Goal: Obtain resource: Obtain resource

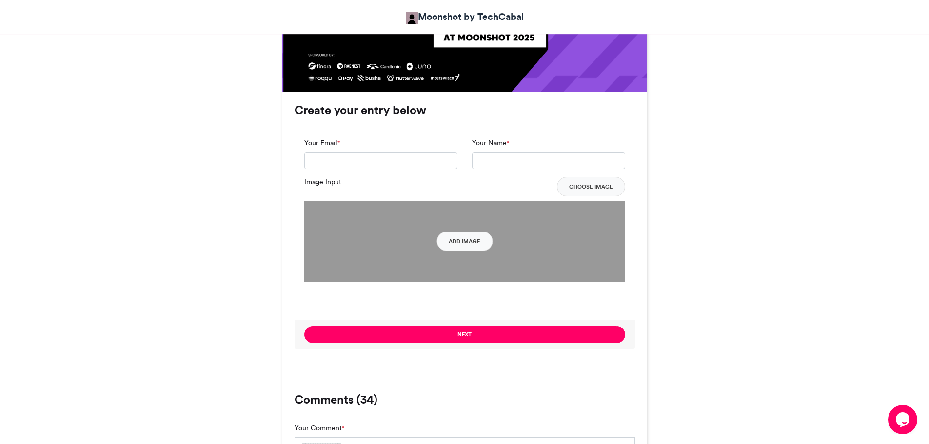
scroll to position [683, 0]
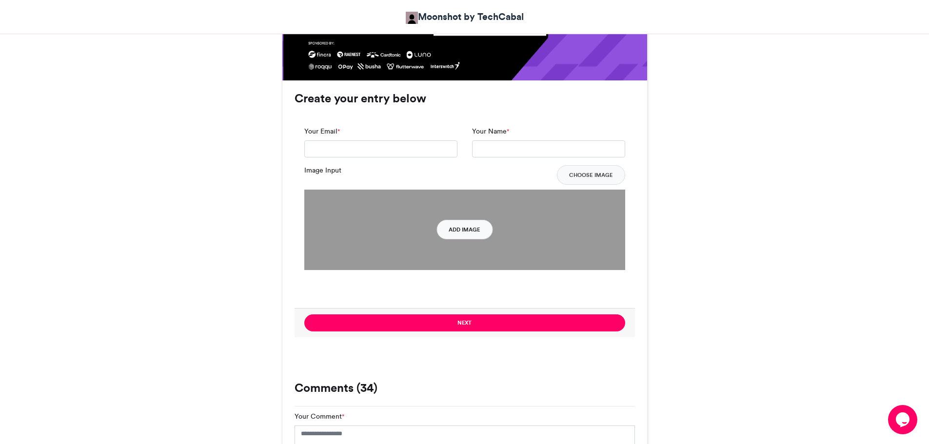
click at [464, 231] on button "Add Image" at bounding box center [464, 230] width 56 height 20
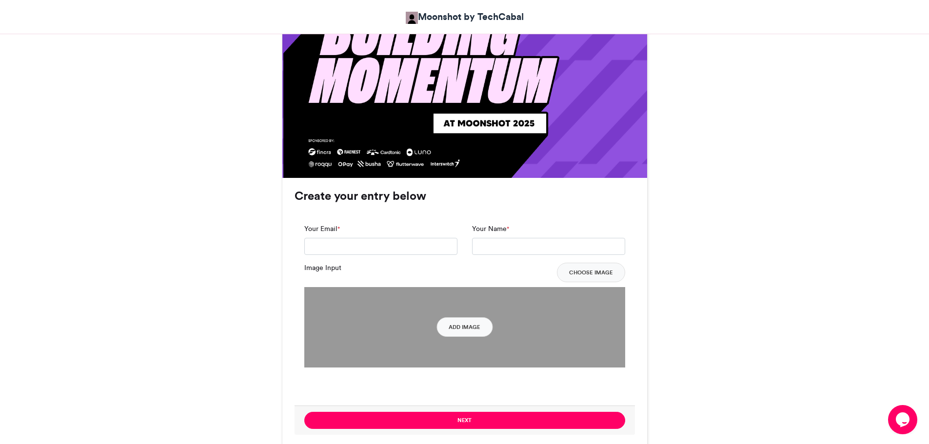
scroll to position [634, 0]
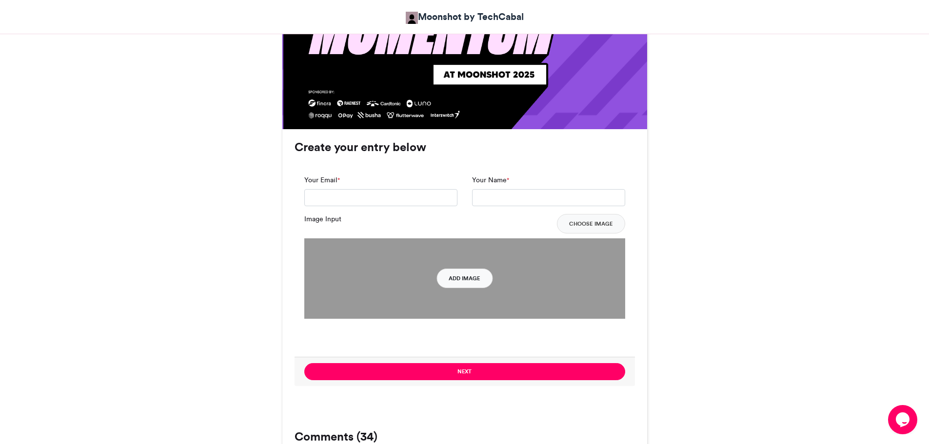
click at [480, 281] on button "Add Image" at bounding box center [464, 279] width 56 height 20
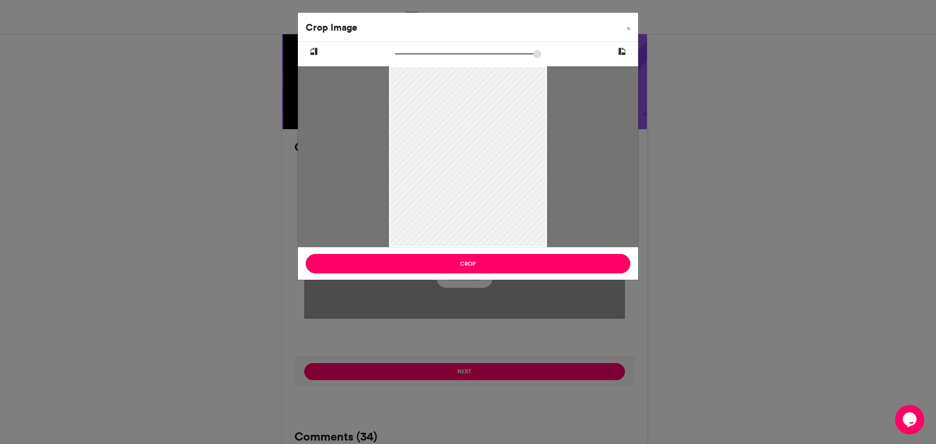
drag, startPoint x: 489, startPoint y: 150, endPoint x: 489, endPoint y: 159, distance: 9.8
click at [489, 159] on div at bounding box center [468, 163] width 158 height 195
drag, startPoint x: 474, startPoint y: 267, endPoint x: 478, endPoint y: 279, distance: 13.1
click at [475, 268] on button "Crop" at bounding box center [468, 264] width 325 height 20
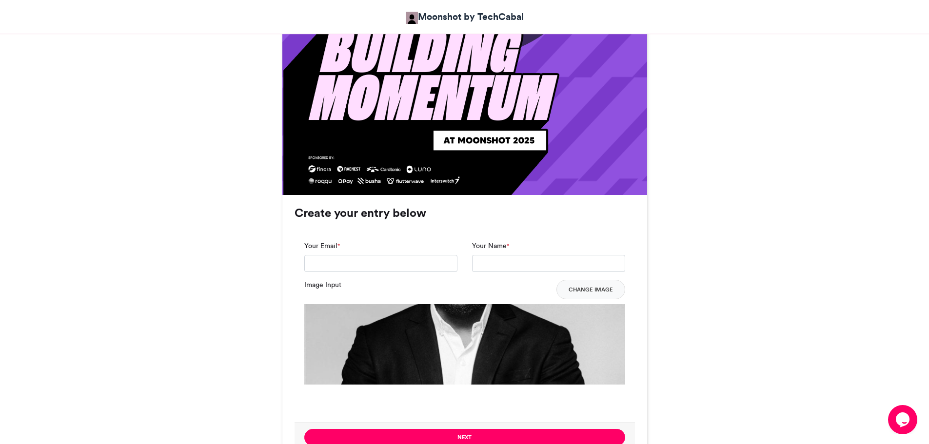
scroll to position [585, 0]
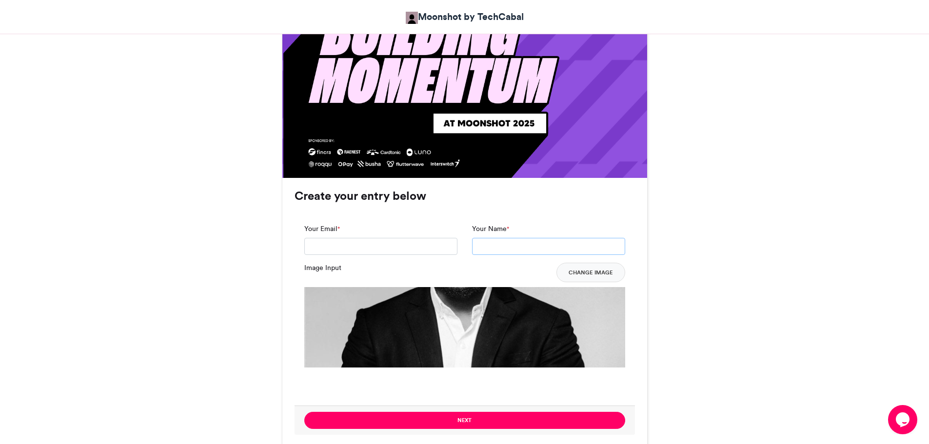
click at [485, 247] on input "Your Name *" at bounding box center [548, 247] width 153 height 18
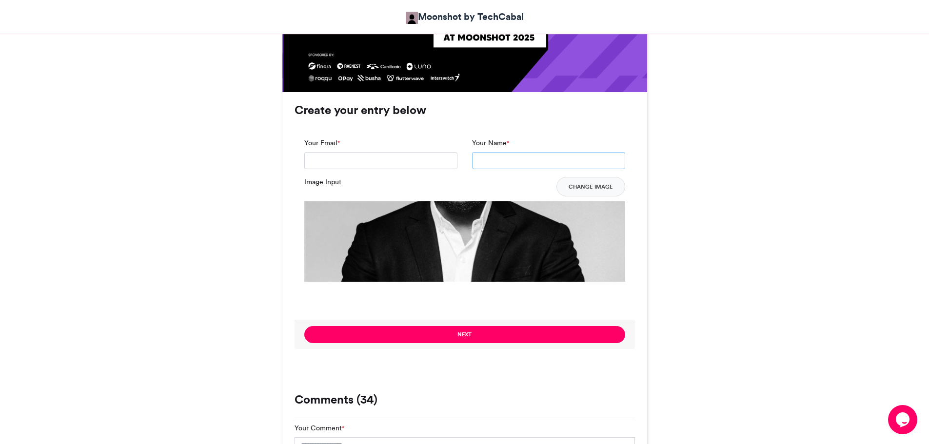
scroll to position [683, 0]
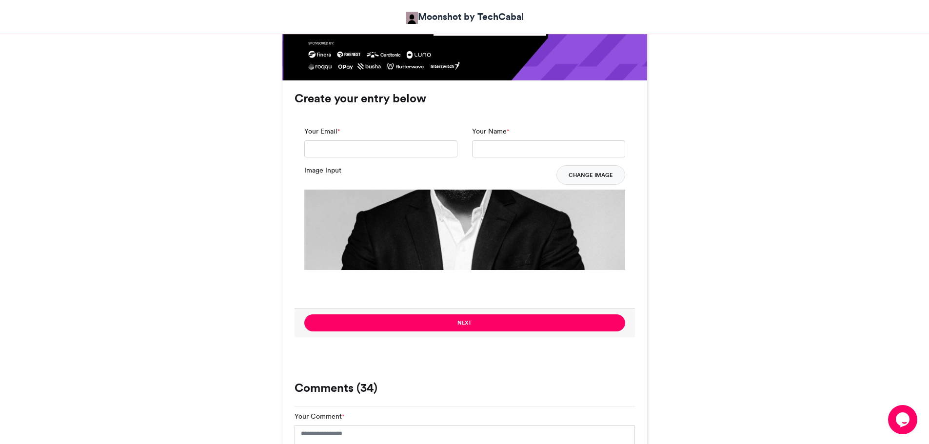
click at [601, 172] on button "Change Image" at bounding box center [590, 175] width 69 height 20
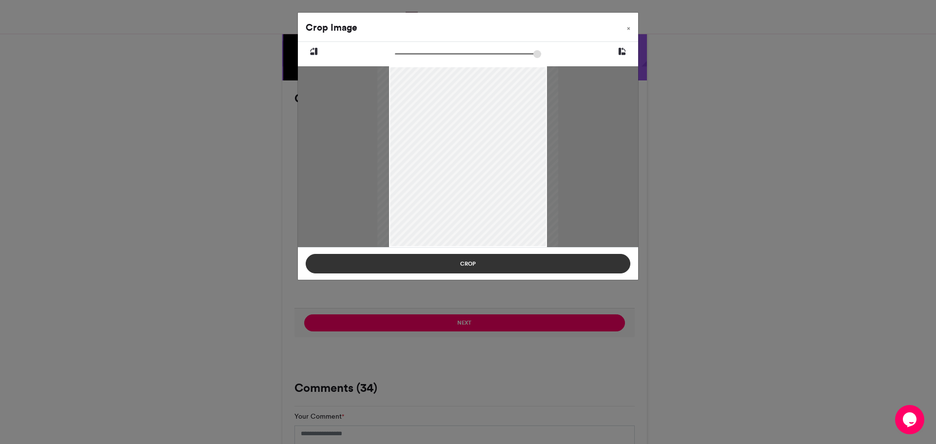
click at [499, 268] on button "Crop" at bounding box center [468, 264] width 325 height 20
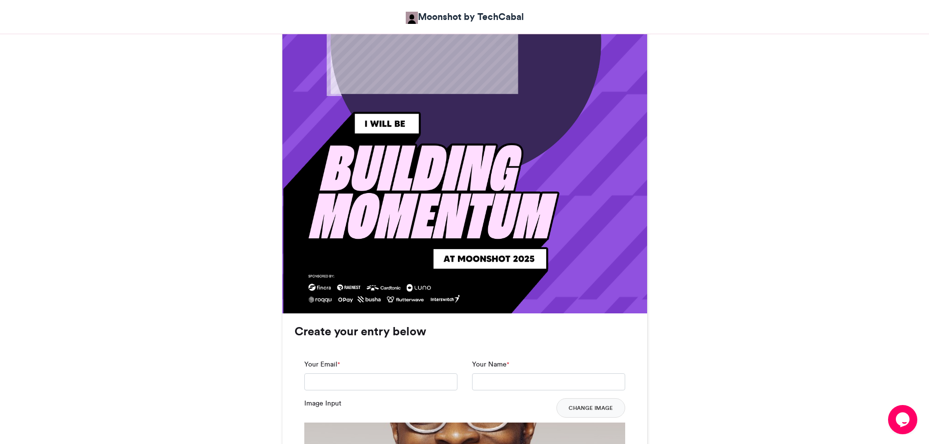
scroll to position [536, 0]
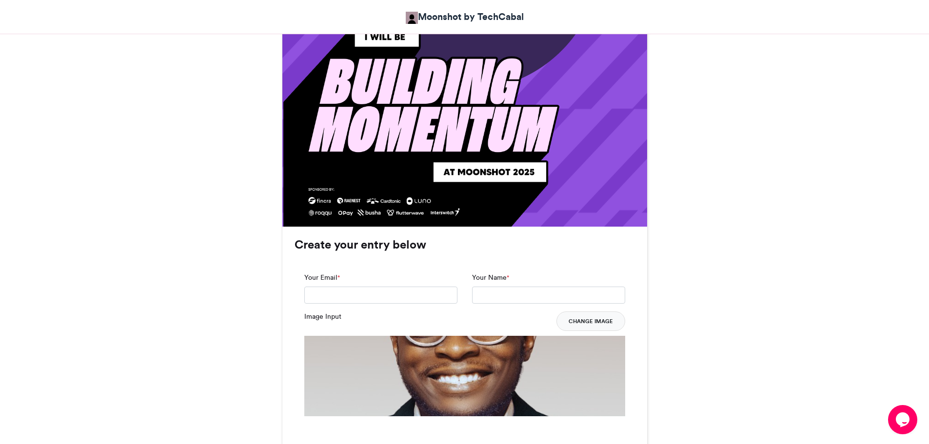
click at [592, 318] on button "Change Image" at bounding box center [590, 322] width 69 height 20
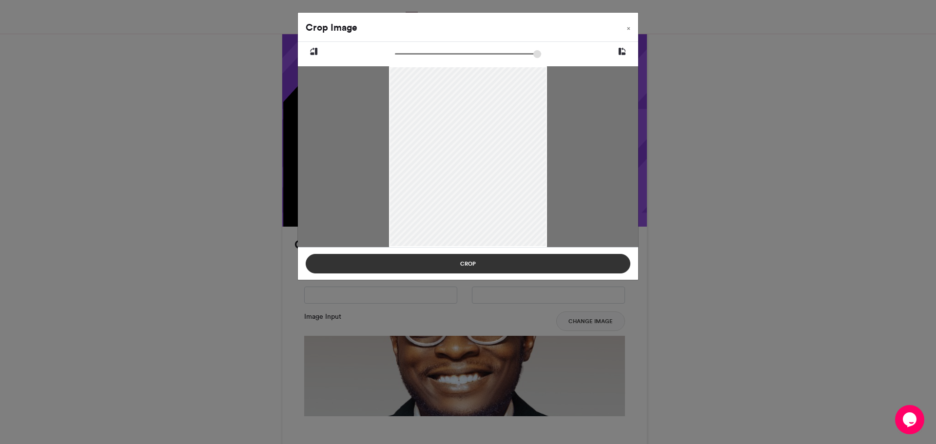
click at [491, 263] on button "Crop" at bounding box center [468, 264] width 325 height 20
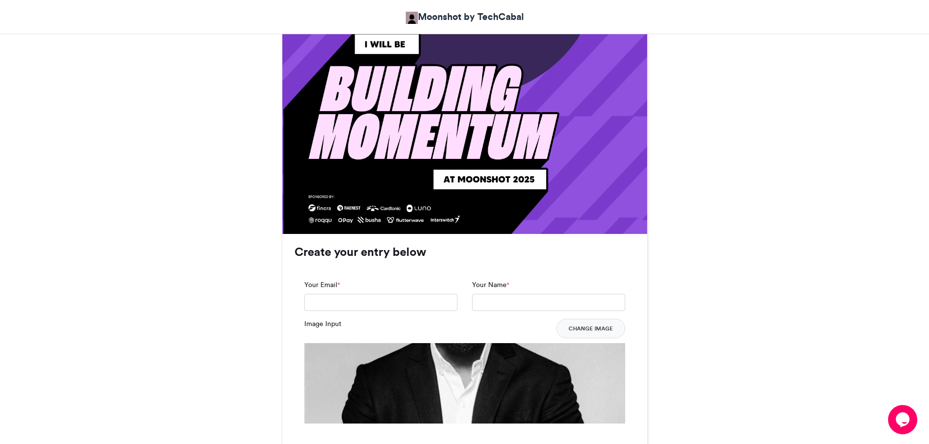
scroll to position [731, 0]
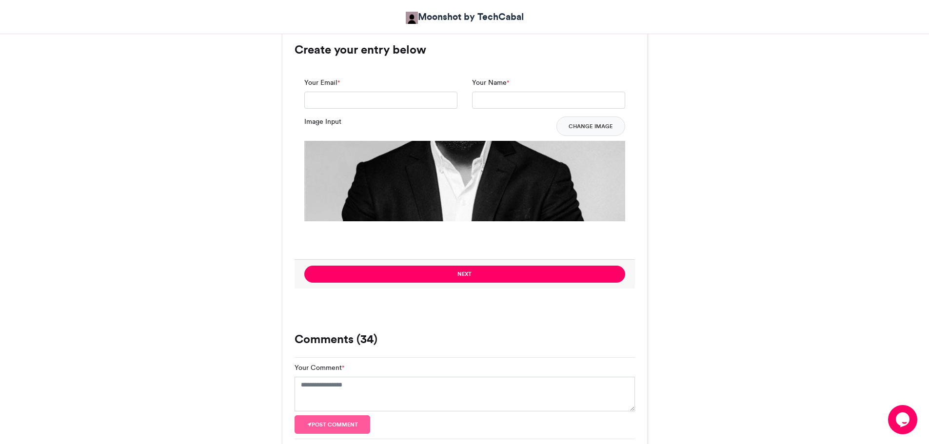
click at [477, 193] on img at bounding box center [464, 301] width 321 height 321
click at [469, 202] on img at bounding box center [464, 301] width 321 height 321
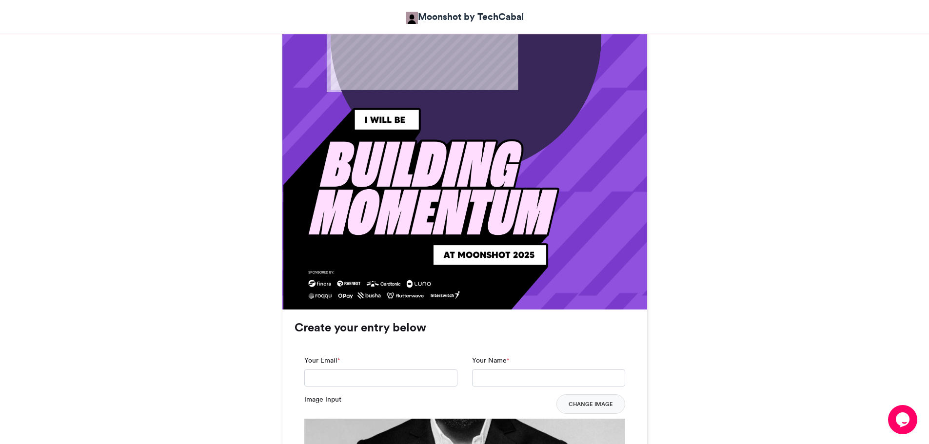
scroll to position [536, 0]
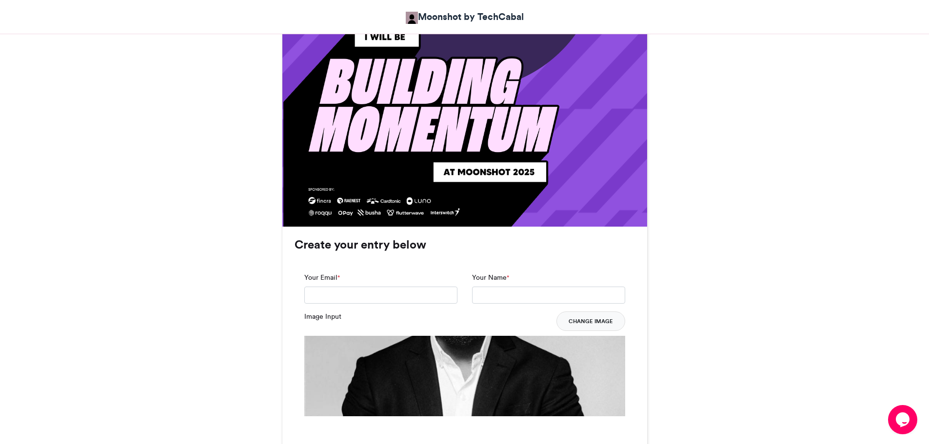
click at [598, 323] on button "Change Image" at bounding box center [590, 322] width 69 height 20
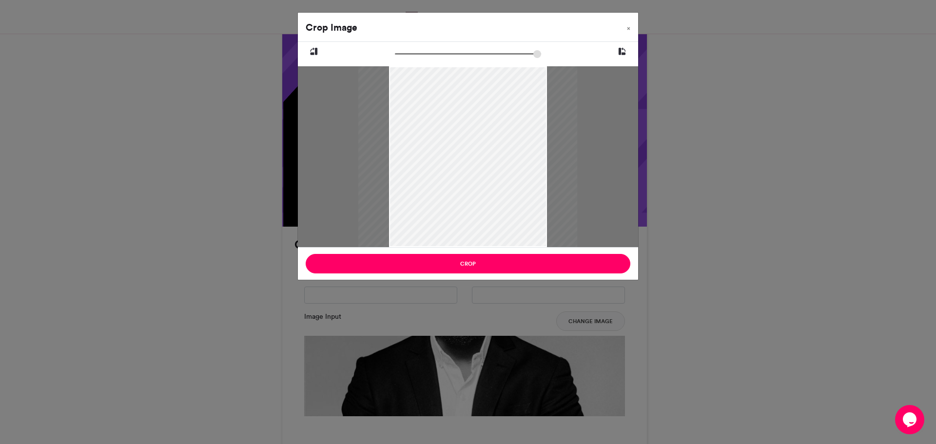
drag, startPoint x: 400, startPoint y: 53, endPoint x: 418, endPoint y: 53, distance: 18.0
type input "******"
click at [418, 53] on input "zoom" at bounding box center [468, 53] width 146 height 9
drag, startPoint x: 468, startPoint y: 131, endPoint x: 471, endPoint y: 199, distance: 68.4
click at [471, 199] on div at bounding box center [471, 201] width 219 height 271
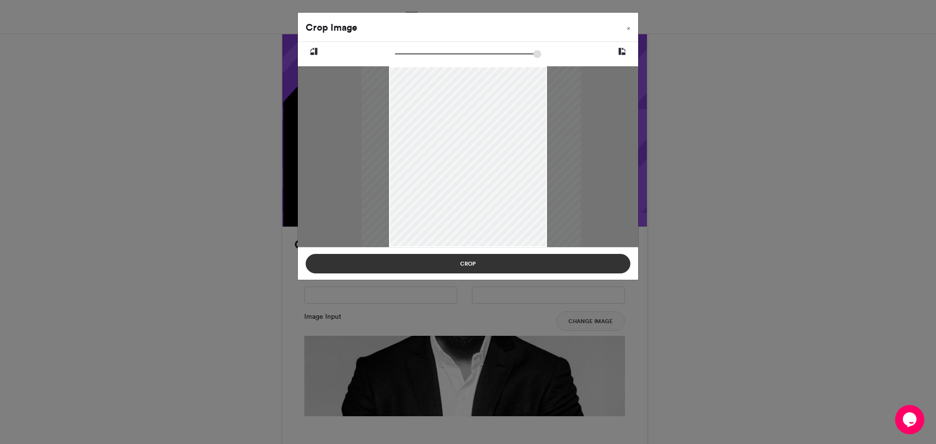
click at [488, 265] on button "Crop" at bounding box center [468, 264] width 325 height 20
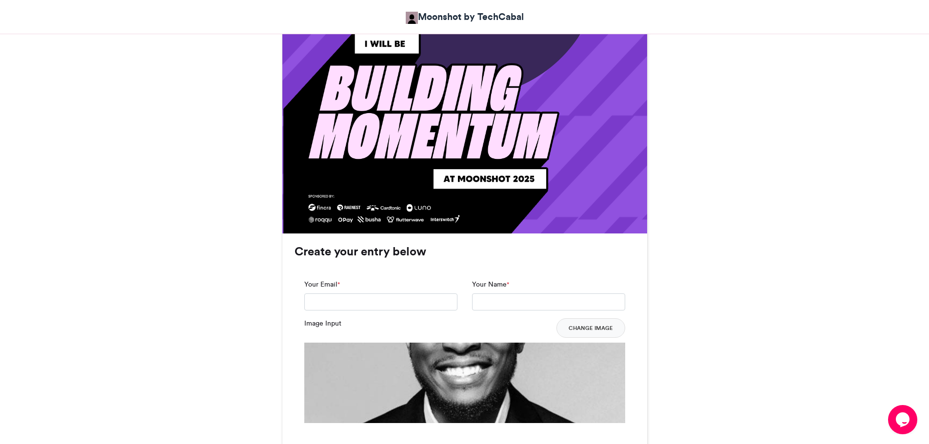
scroll to position [683, 0]
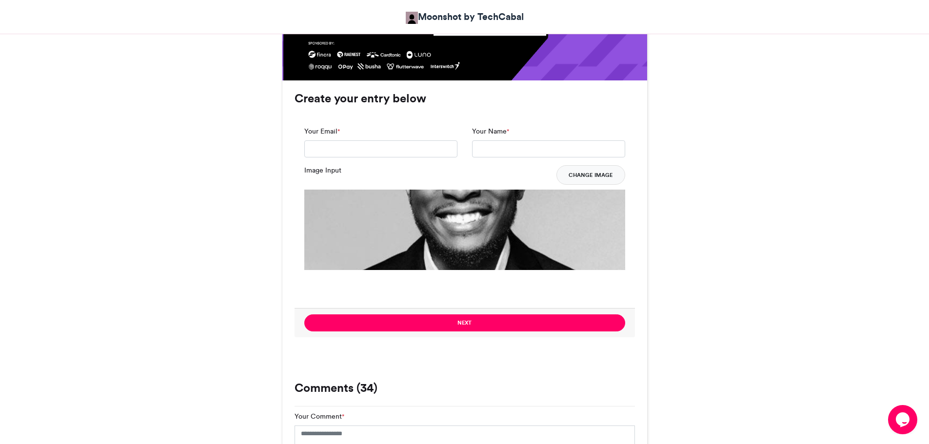
click at [605, 178] on button "Change Image" at bounding box center [590, 175] width 69 height 20
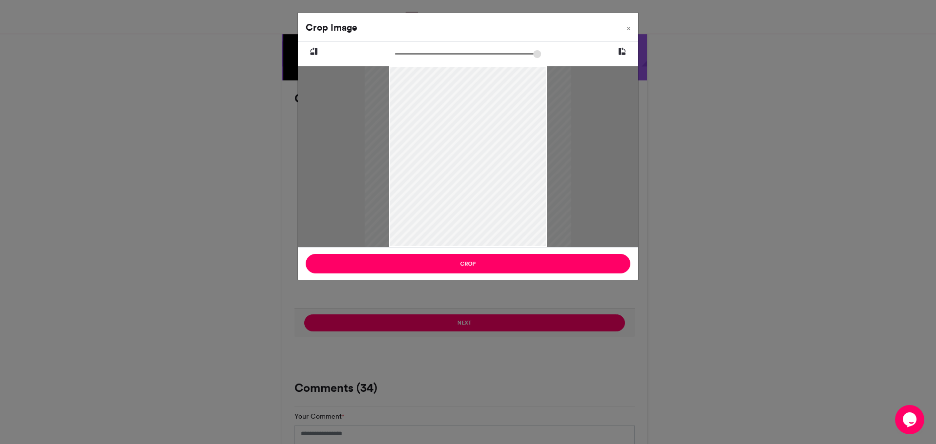
drag, startPoint x: 400, startPoint y: 54, endPoint x: 414, endPoint y: 57, distance: 14.4
type input "******"
click at [414, 57] on input "zoom" at bounding box center [468, 53] width 146 height 9
drag, startPoint x: 471, startPoint y: 134, endPoint x: 474, endPoint y: 172, distance: 38.2
click at [474, 172] on div at bounding box center [471, 193] width 207 height 257
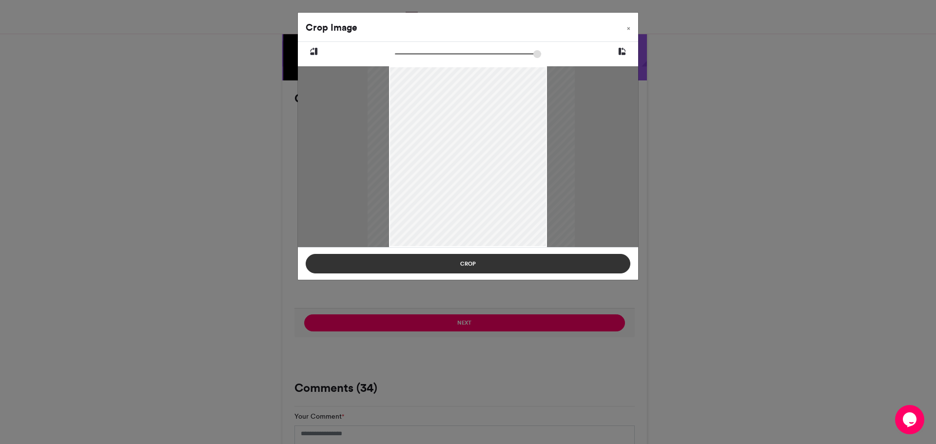
click at [504, 269] on button "Crop" at bounding box center [468, 264] width 325 height 20
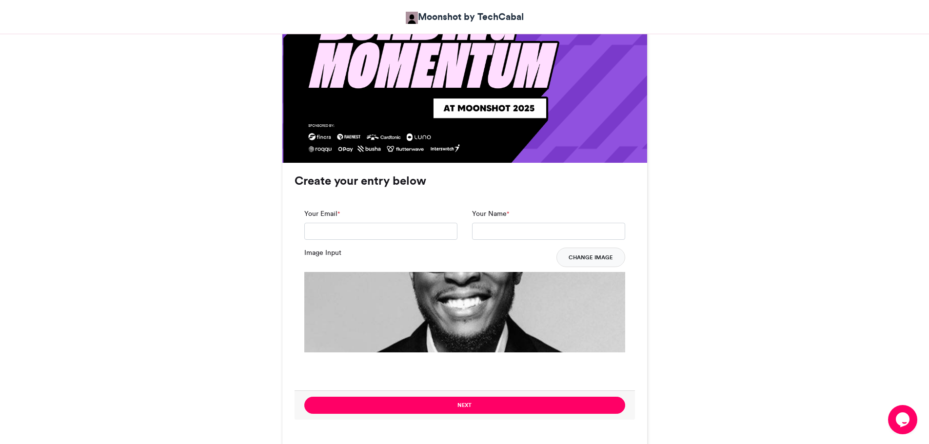
scroll to position [634, 0]
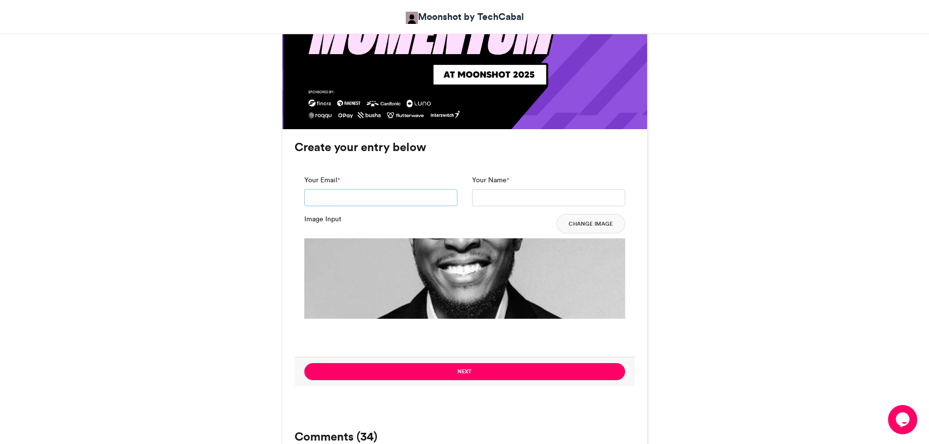
click at [380, 201] on input "Your Email *" at bounding box center [380, 198] width 153 height 18
type input "**********"
click at [516, 198] on input "Your Name *" at bounding box center [548, 198] width 153 height 18
type input "**********"
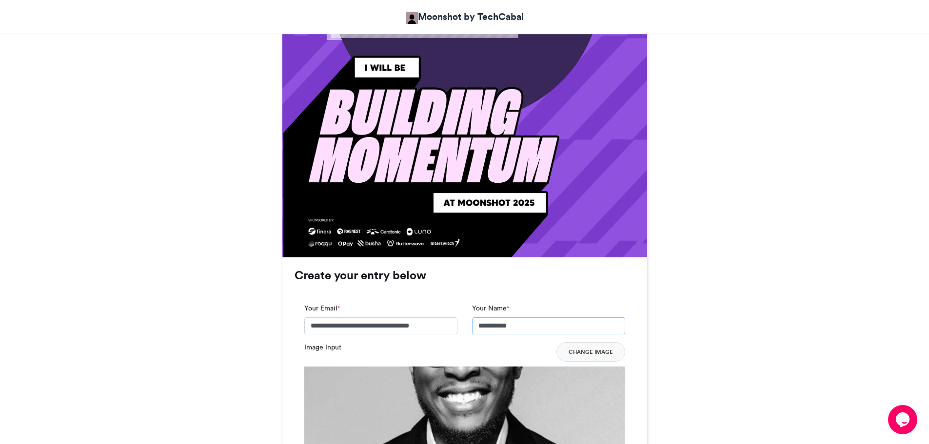
scroll to position [585, 0]
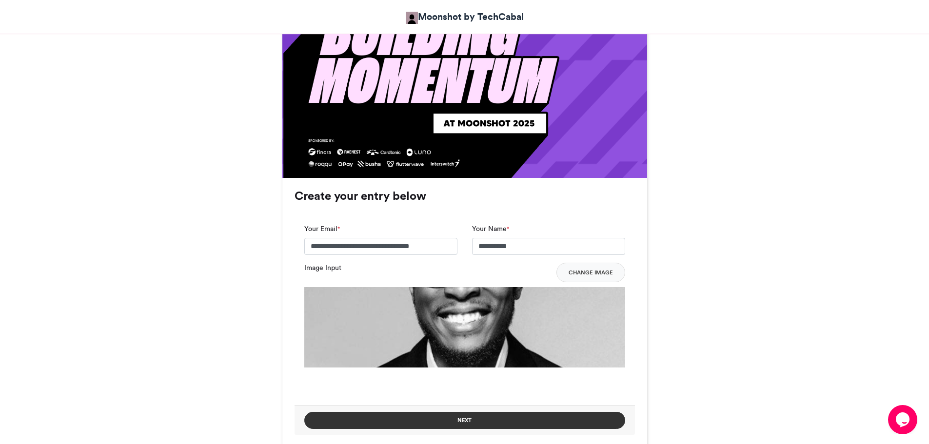
click at [456, 415] on button "Next" at bounding box center [464, 420] width 321 height 17
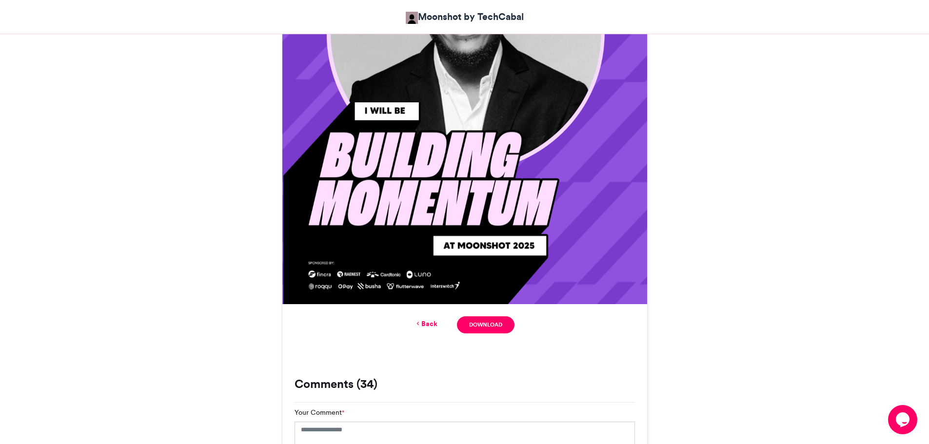
scroll to position [517, 0]
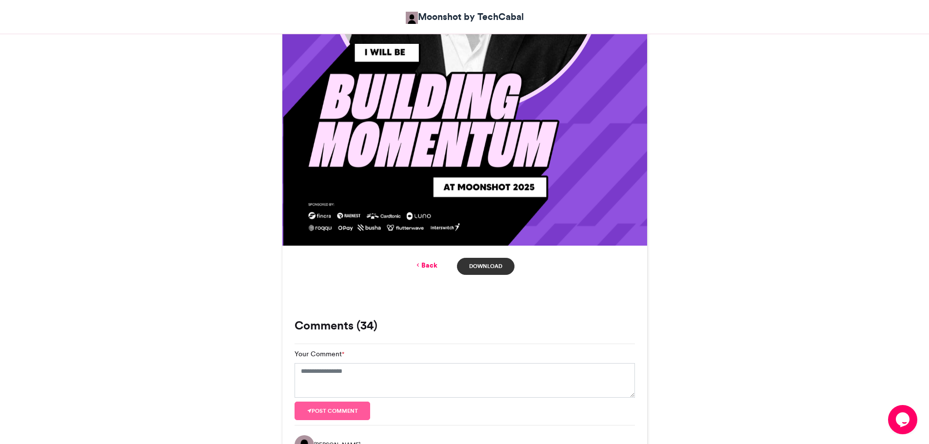
click at [491, 266] on link "Download" at bounding box center [485, 266] width 57 height 17
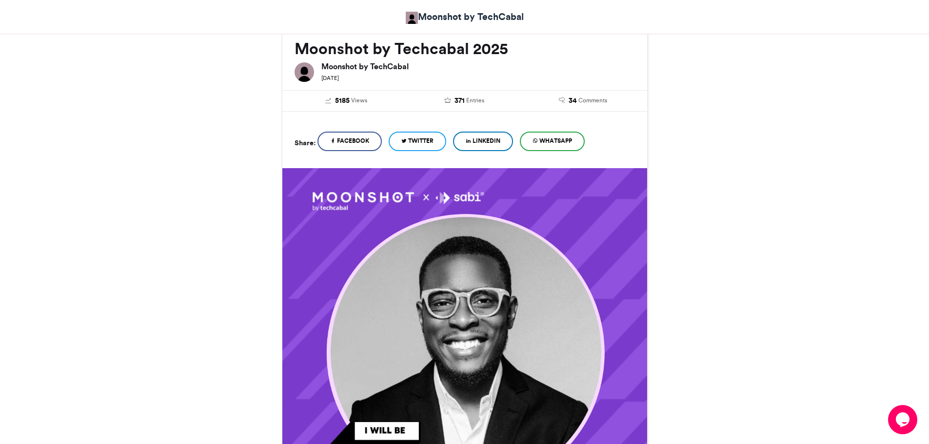
scroll to position [127, 0]
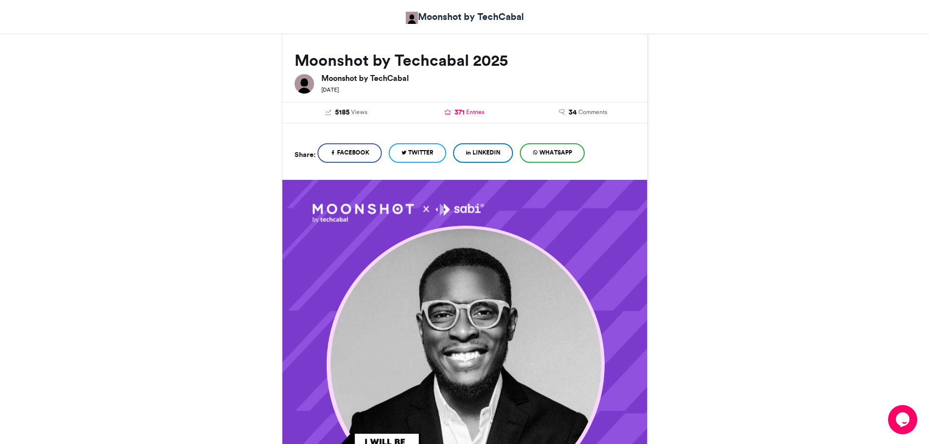
click at [462, 113] on span "371" at bounding box center [459, 112] width 10 height 11
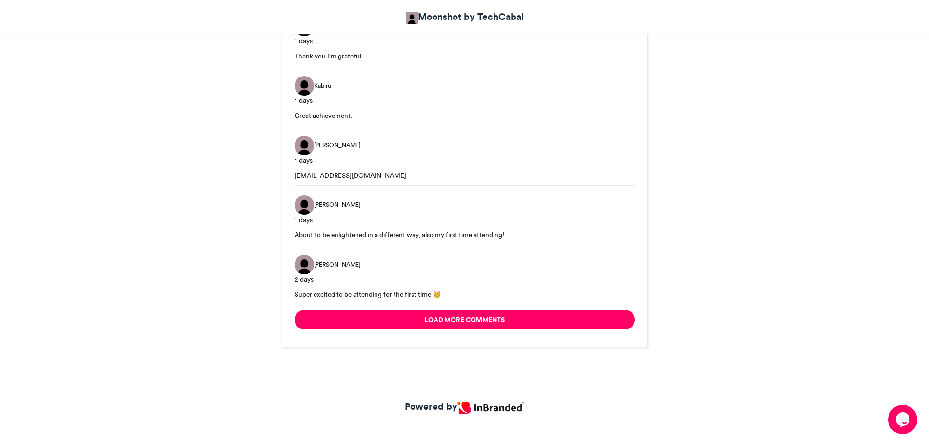
scroll to position [1264, 0]
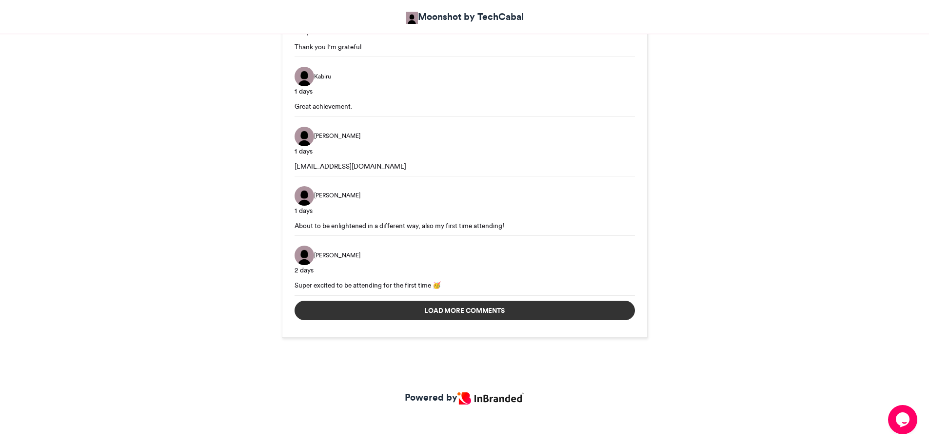
drag, startPoint x: 512, startPoint y: 311, endPoint x: 530, endPoint y: 315, distance: 18.4
click at [515, 311] on button "Load more comments" at bounding box center [465, 311] width 340 height 20
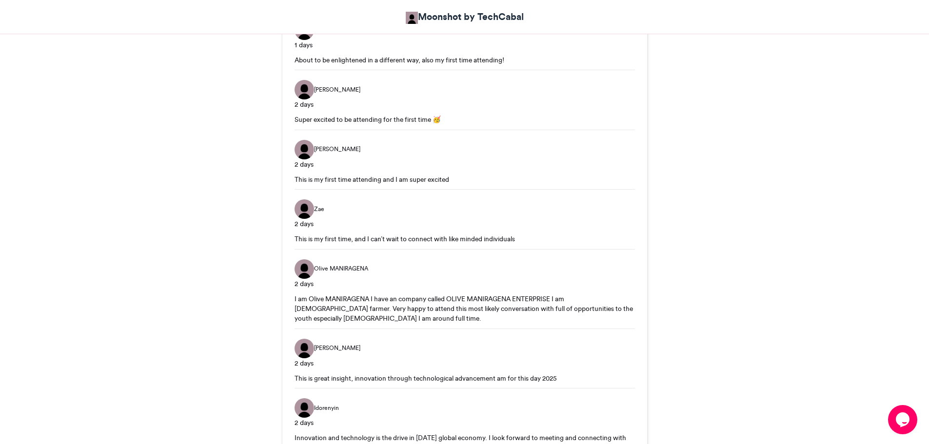
scroll to position [1557, 0]
